Goal: Task Accomplishment & Management: Complete application form

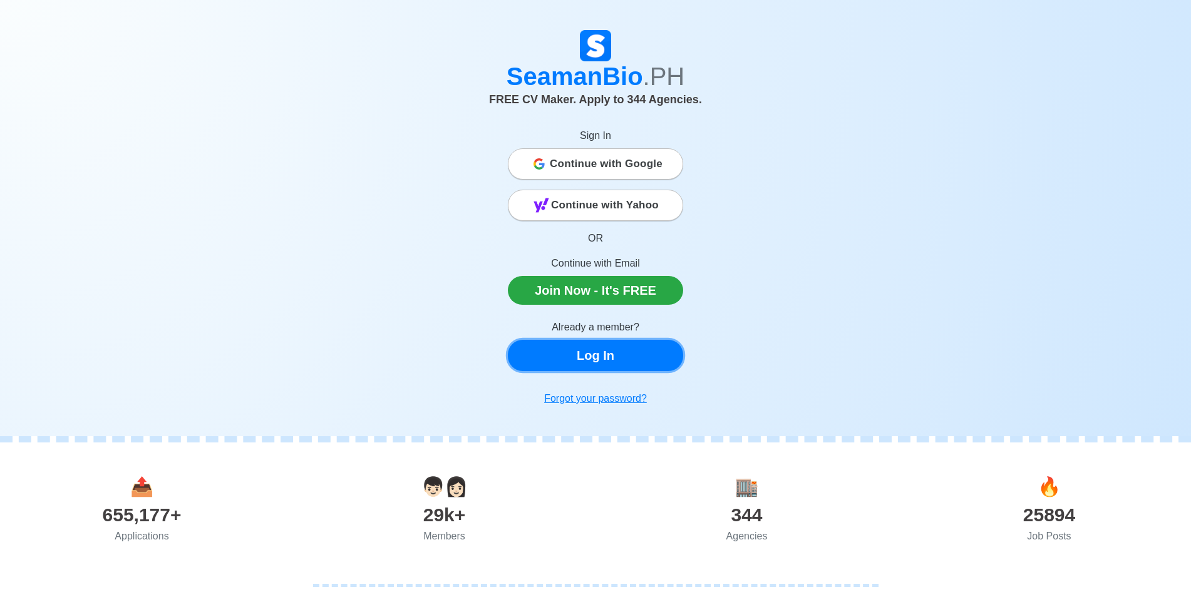
click at [617, 366] on link "Log In" at bounding box center [595, 355] width 175 height 31
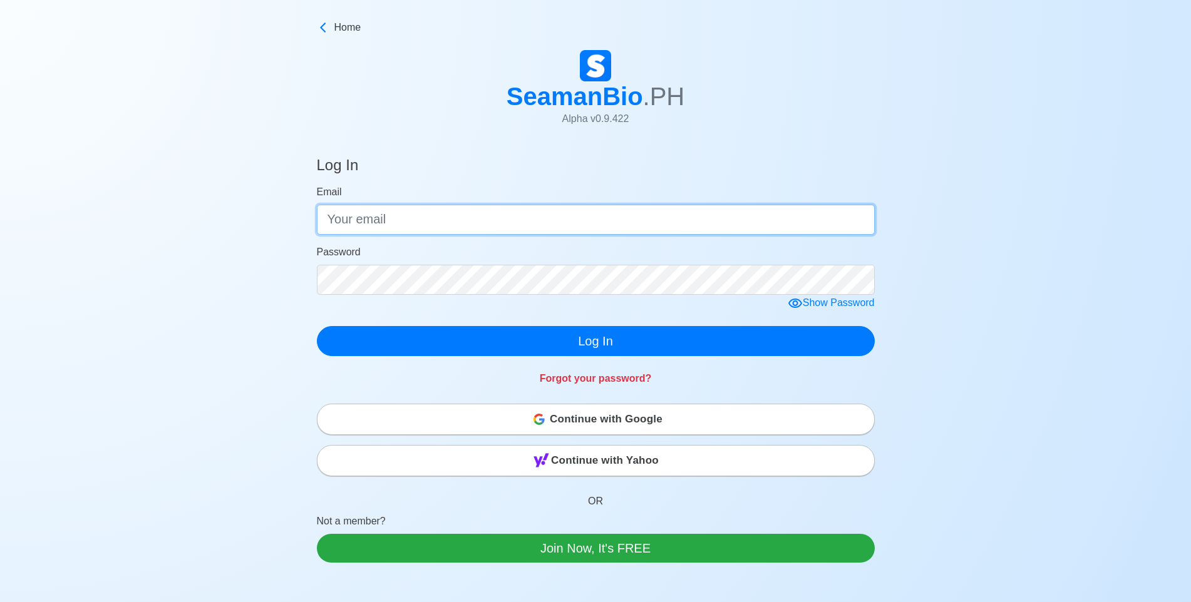
click at [524, 230] on input "Email" at bounding box center [596, 220] width 558 height 30
type input "[EMAIL_ADDRESS][DOMAIN_NAME]"
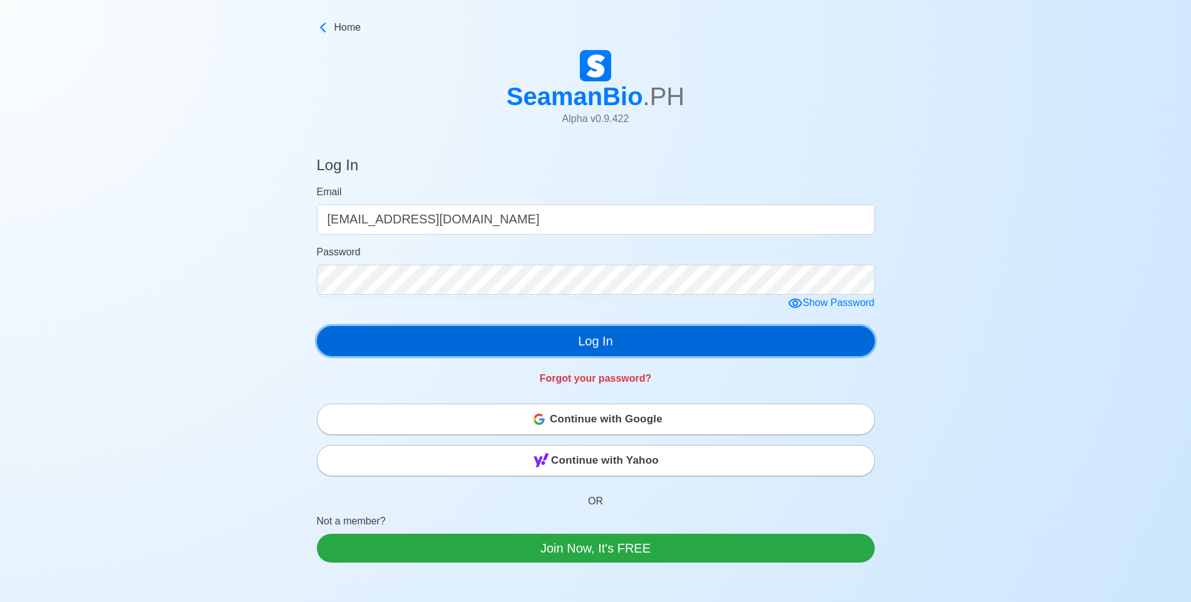
click at [738, 353] on button "Log In" at bounding box center [596, 341] width 558 height 30
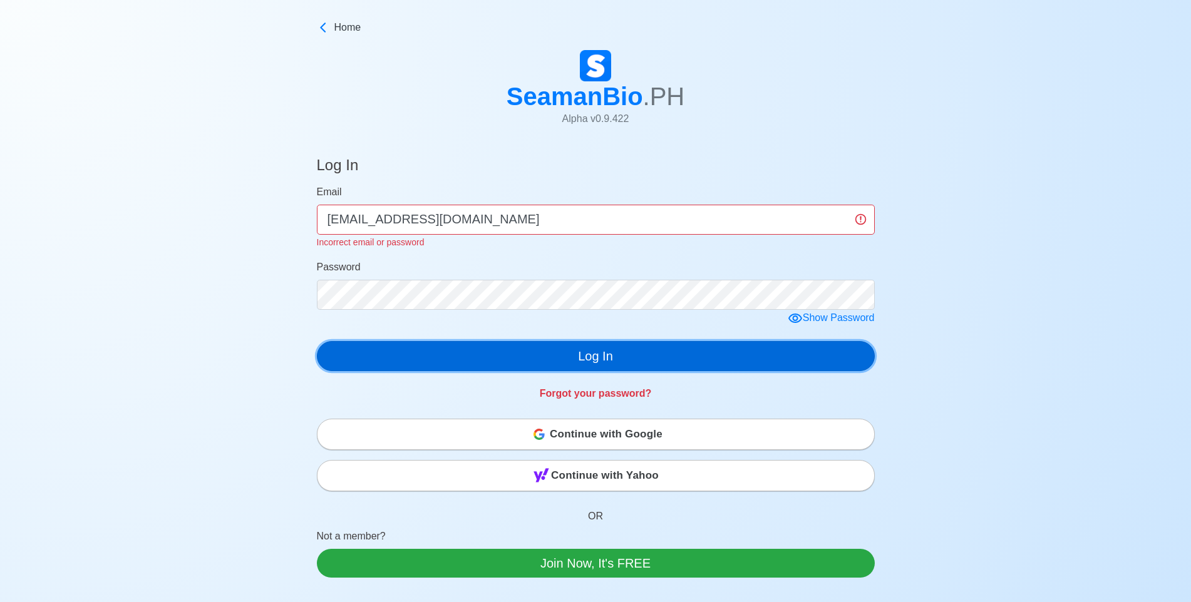
click at [426, 348] on button "Log In" at bounding box center [596, 356] width 558 height 30
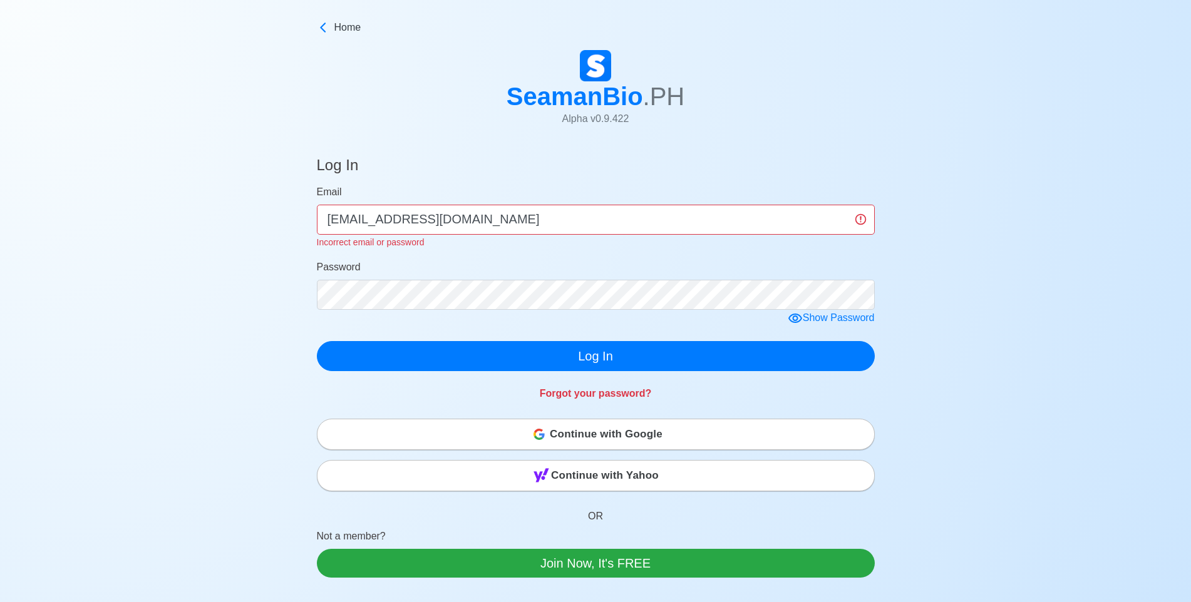
click at [555, 435] on span "Continue with Google" at bounding box center [606, 434] width 113 height 25
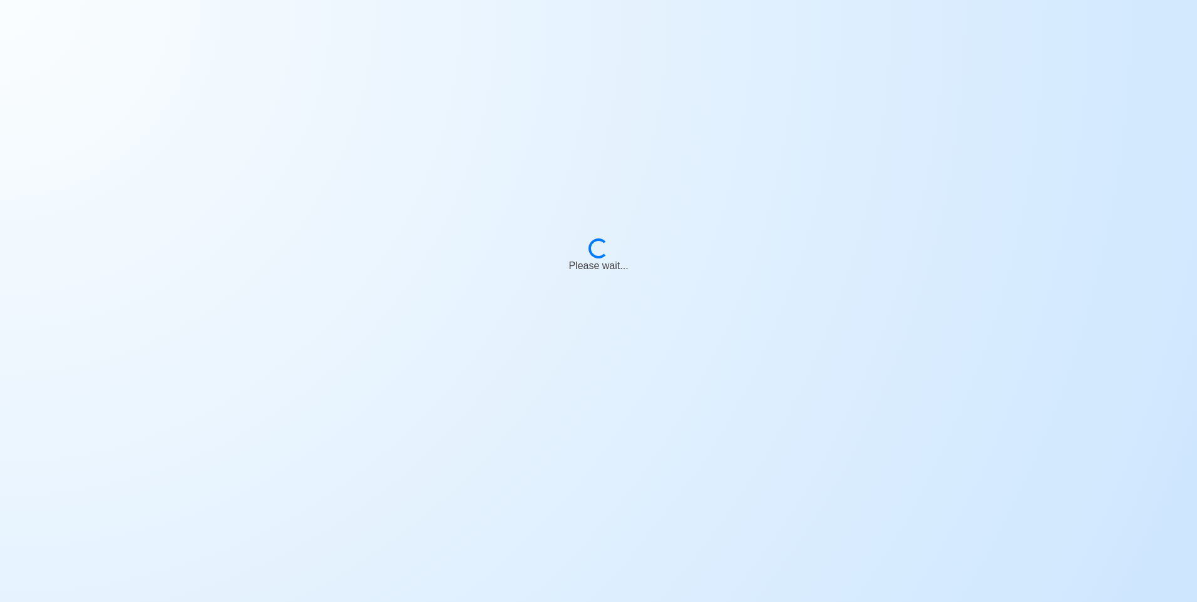
click at [689, 160] on body "Loading... Please wait..." at bounding box center [598, 301] width 1197 height 602
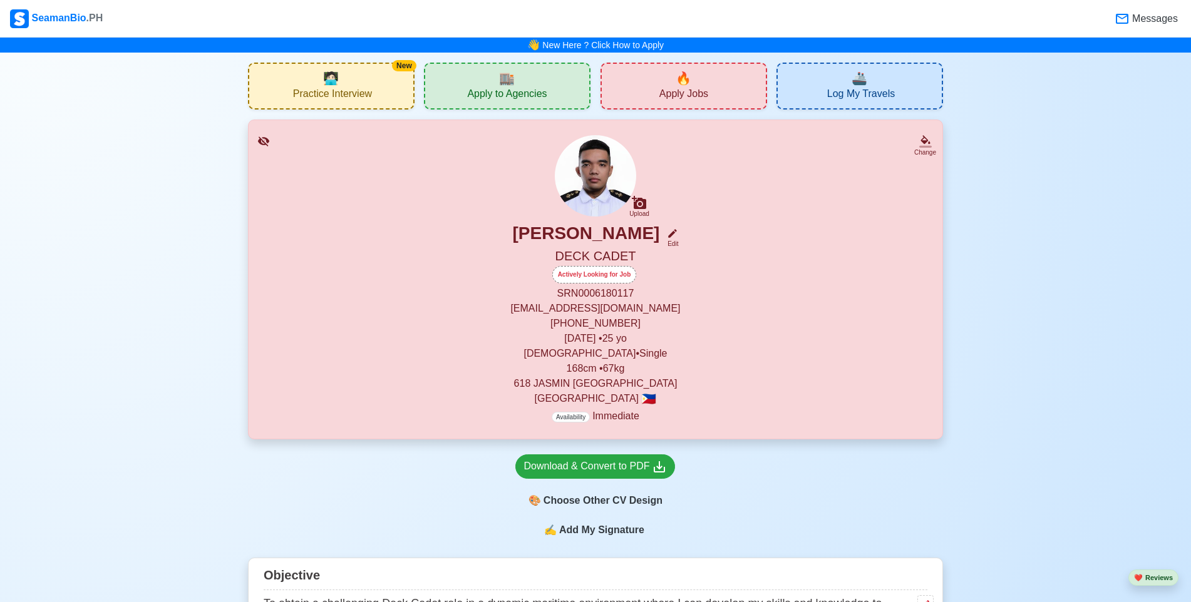
click at [721, 486] on div "Download & Convert to PDF 🎨 Choose Other CV Design" at bounding box center [595, 481] width 695 height 83
click at [466, 95] on div "🏬 Apply to Agencies" at bounding box center [507, 86] width 167 height 47
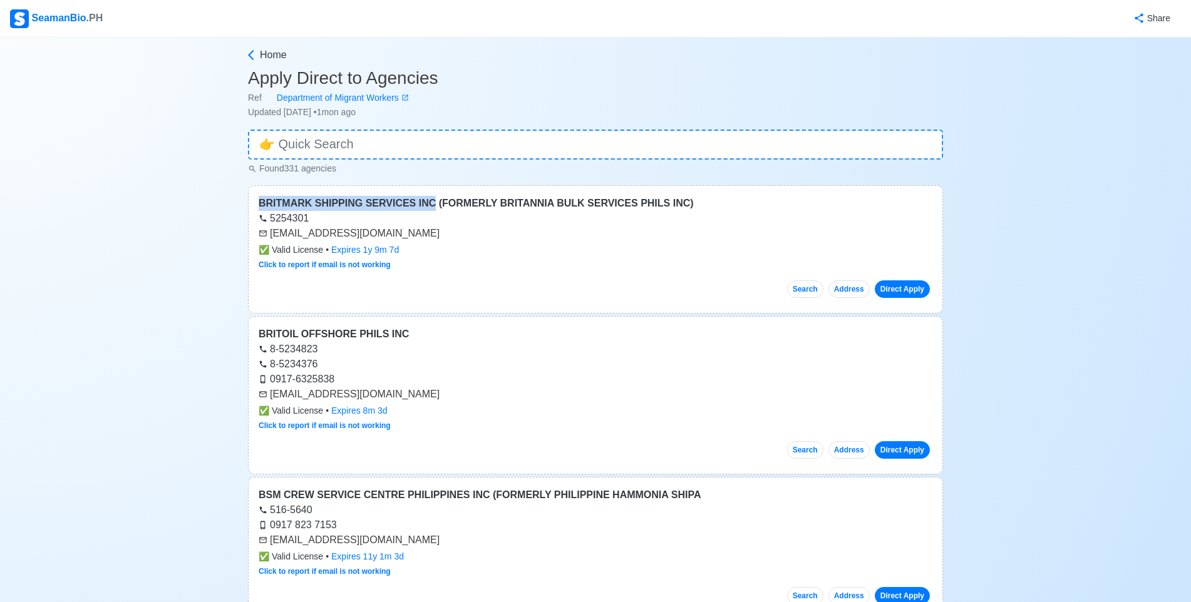
drag, startPoint x: 254, startPoint y: 200, endPoint x: 421, endPoint y: 195, distance: 166.6
click at [421, 195] on div "BRITMARK SHIPPING SERVICES INC (FORMERLY BRITANNIA BULK SERVICES PHILS INC) 525…" at bounding box center [595, 249] width 695 height 128
copy div "BRITMARK SHIPPING SERVICES INC"
